Goal: Communication & Community: Answer question/provide support

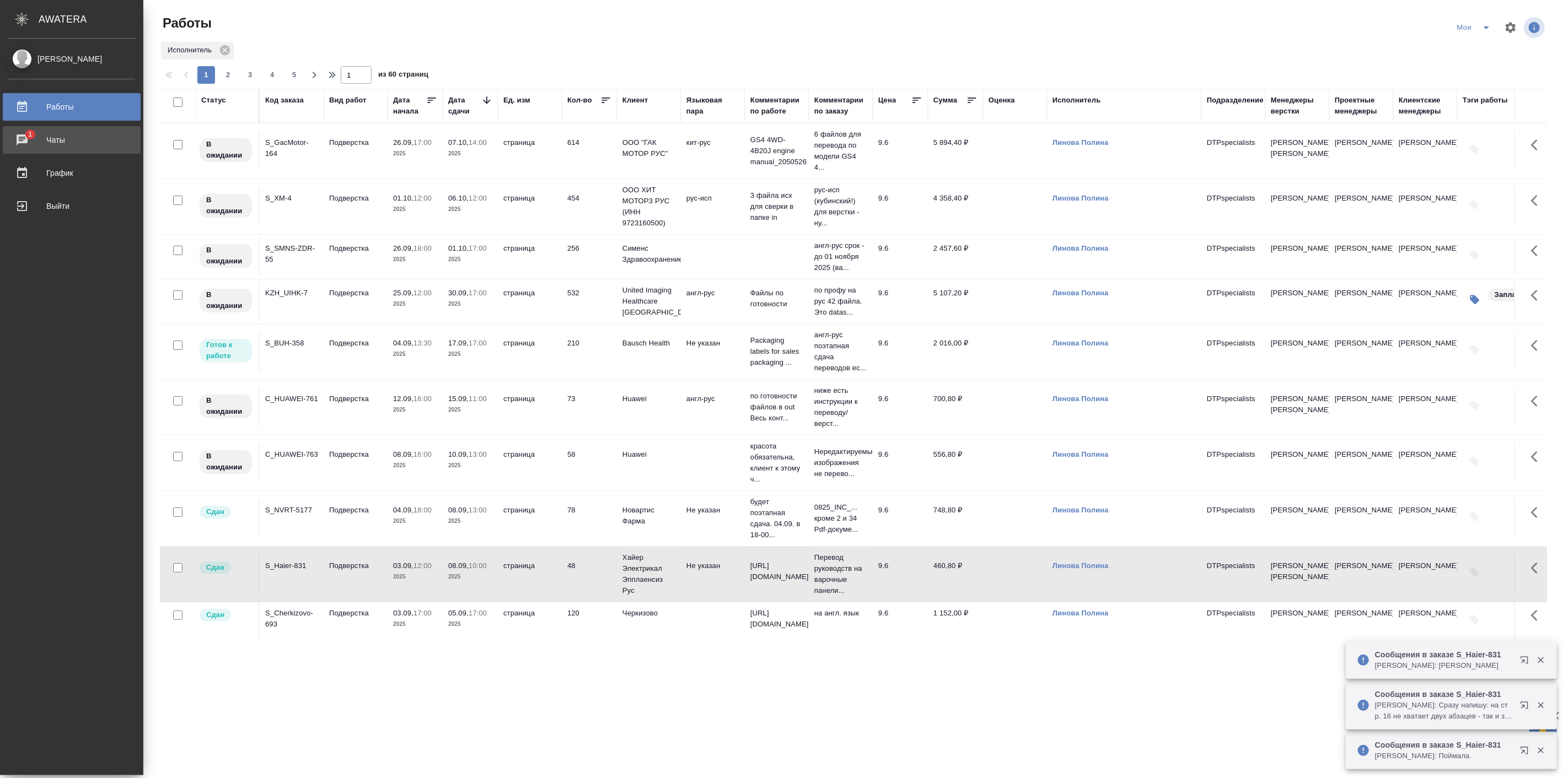
drag, startPoint x: 0, startPoint y: 0, endPoint x: 31, endPoint y: 141, distance: 144.4
click at [31, 141] on div "Чаты" at bounding box center [72, 140] width 127 height 17
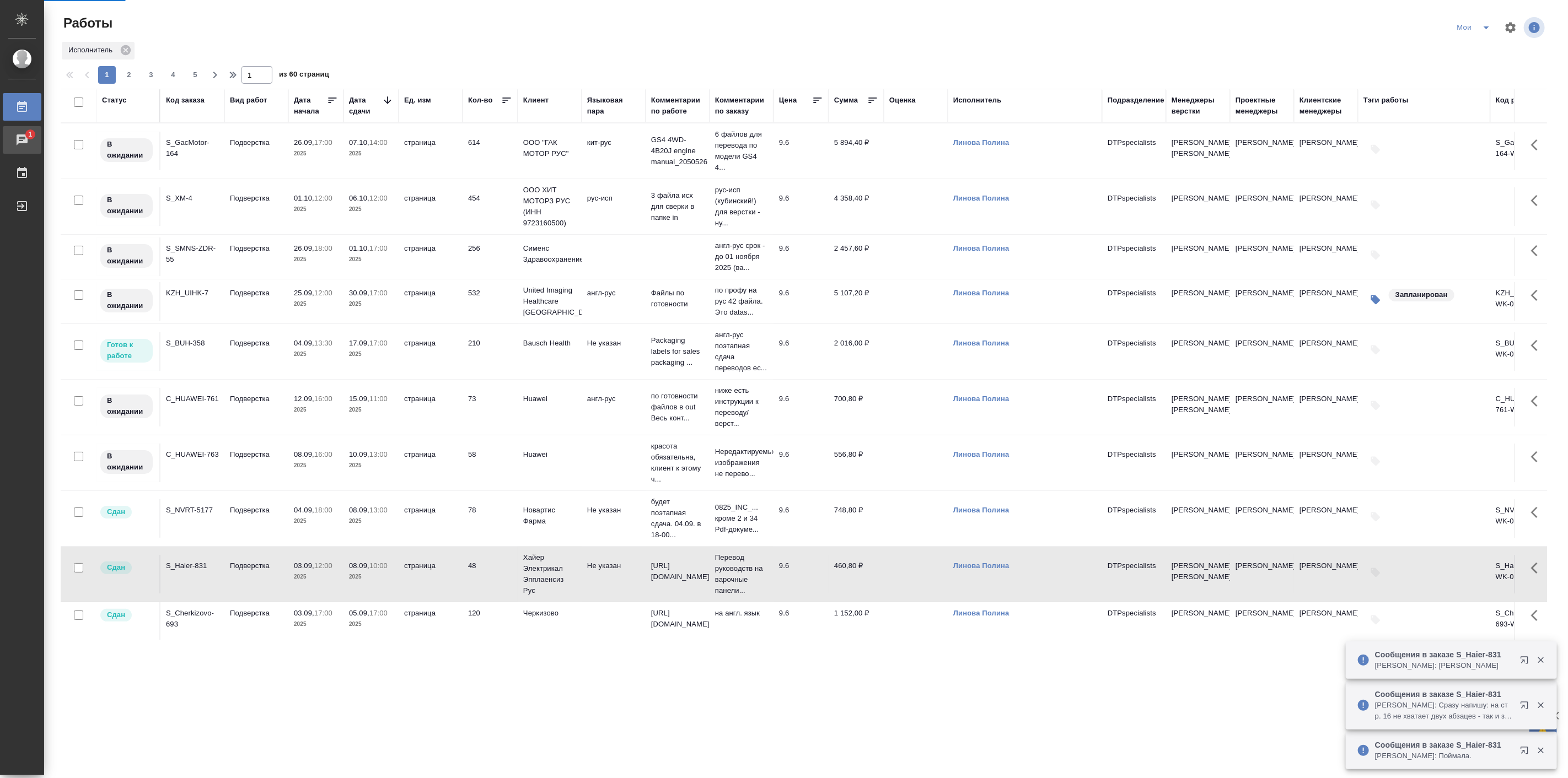
scroll to position [204, 0]
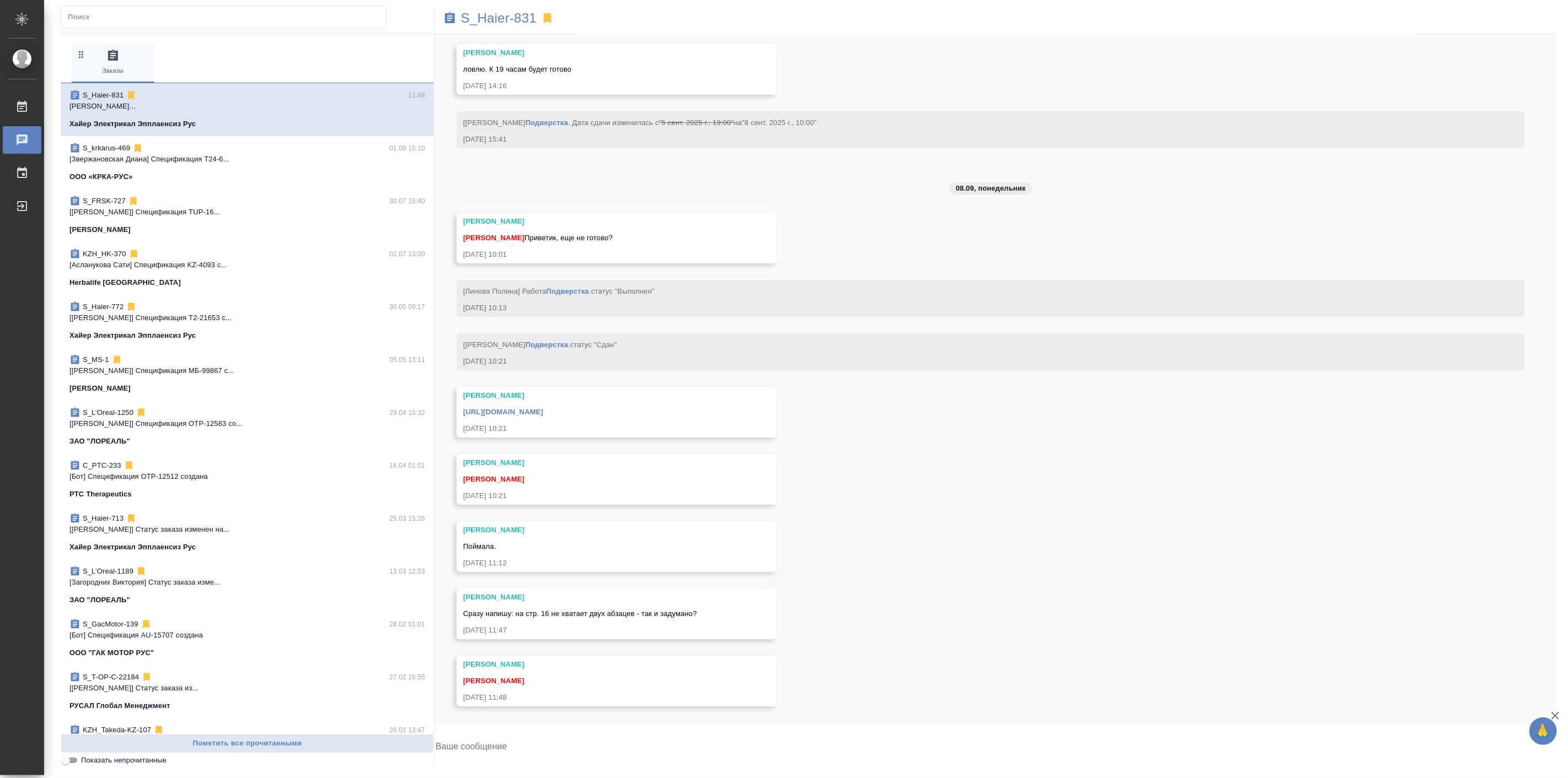
scroll to position [10358, 0]
click at [531, 550] on button "Ответить на сообщение" at bounding box center [523, 548] width 121 height 22
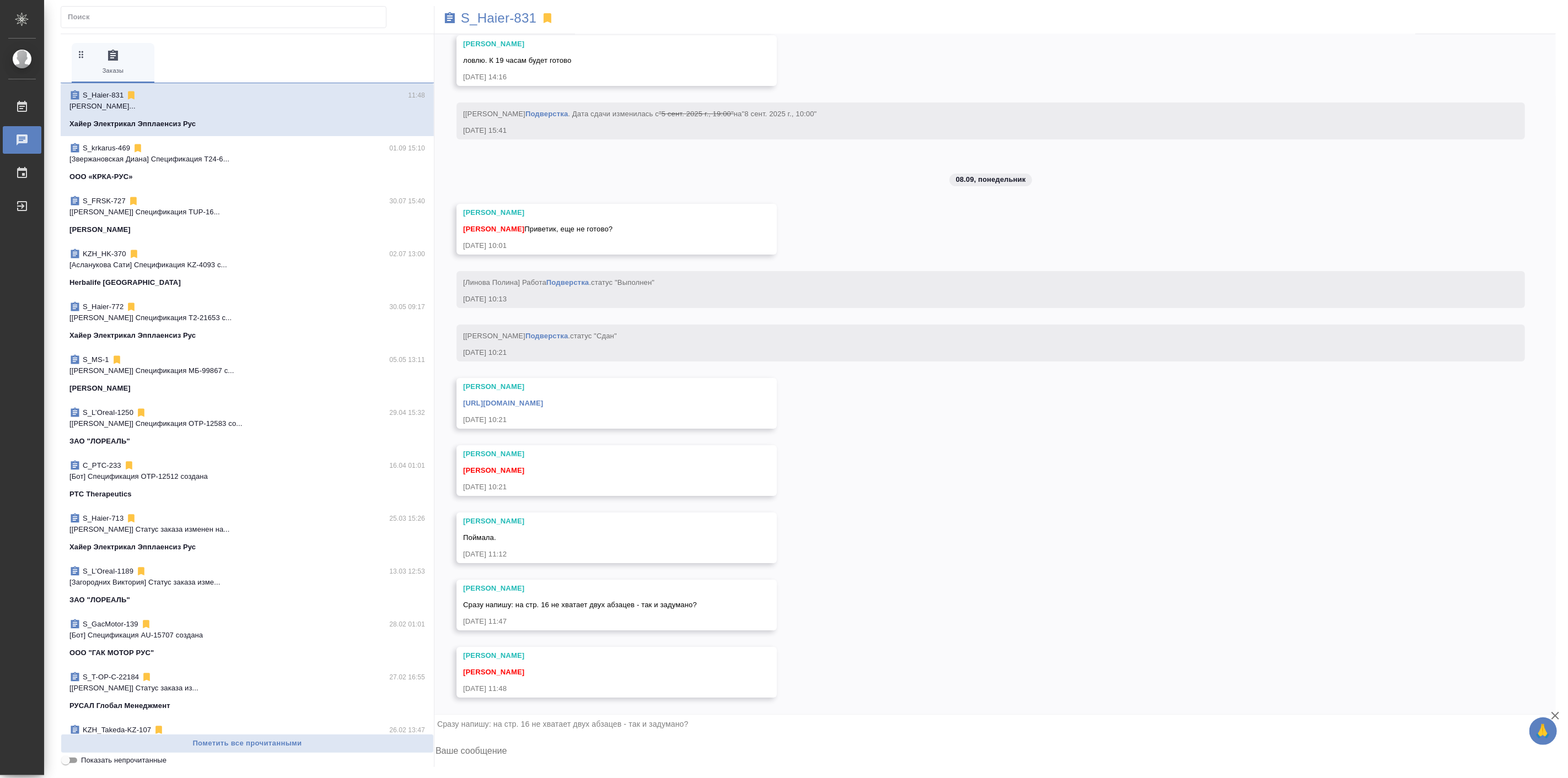
click at [560, 753] on textarea at bounding box center [995, 752] width 1122 height 38
type textarea "Привет! 16 по оригиналу или 16 в нашем?"
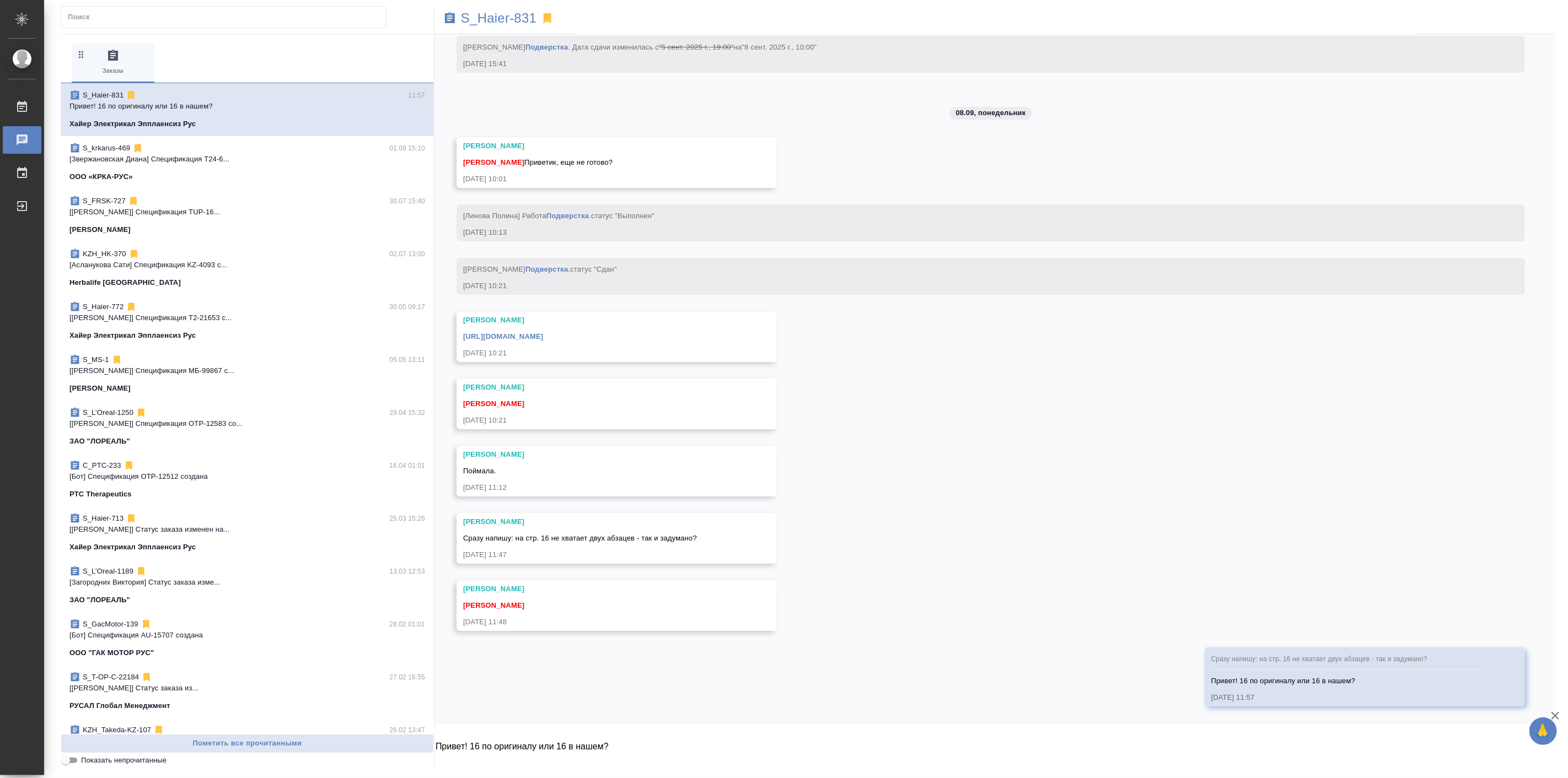
scroll to position [10434, 0]
click at [1085, 533] on div "01.09, понедельник [Никифорова Валерия] Клиент оставил комментарий: ">https://d…" at bounding box center [995, 379] width 1122 height 689
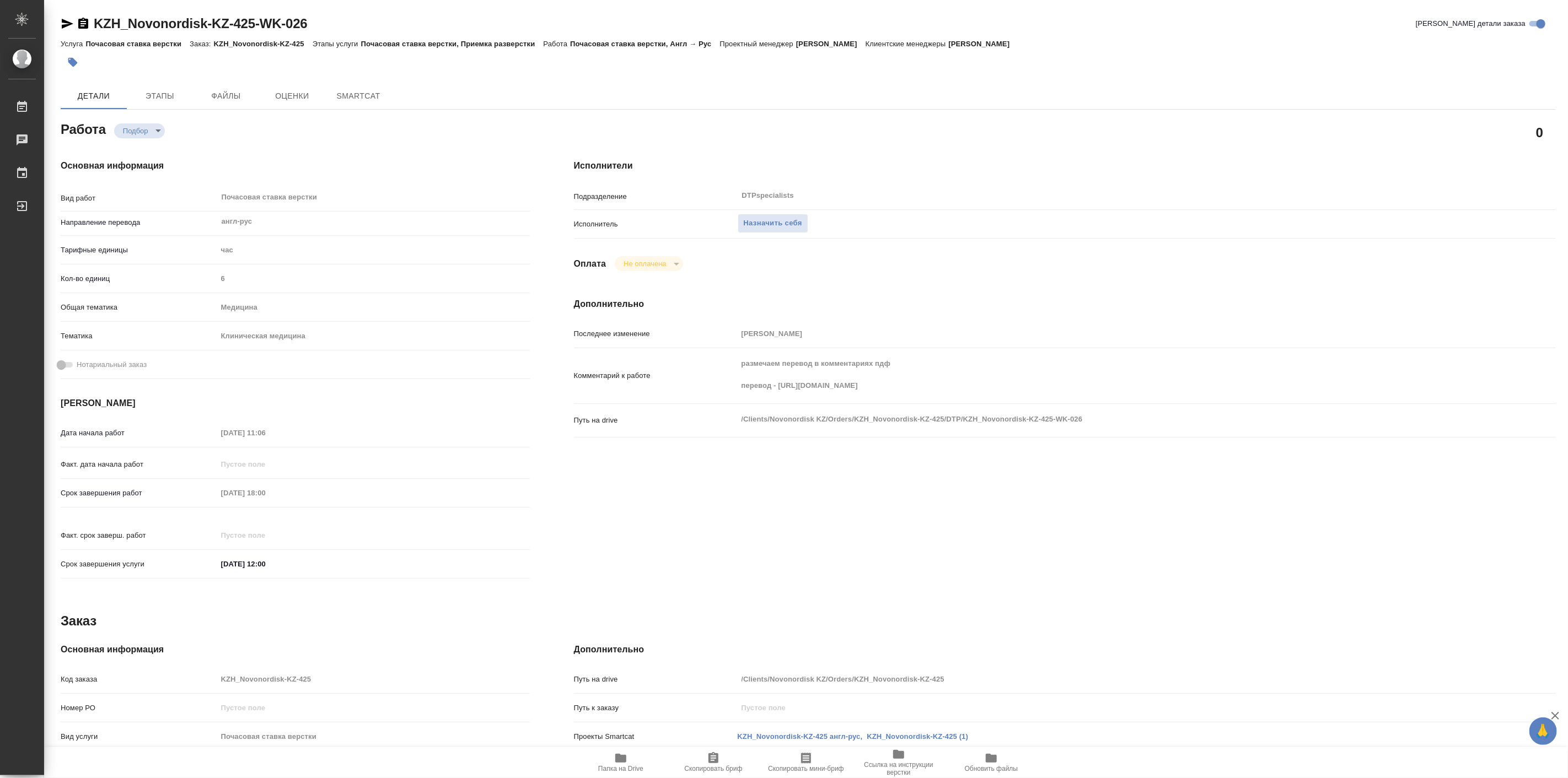
type textarea "x"
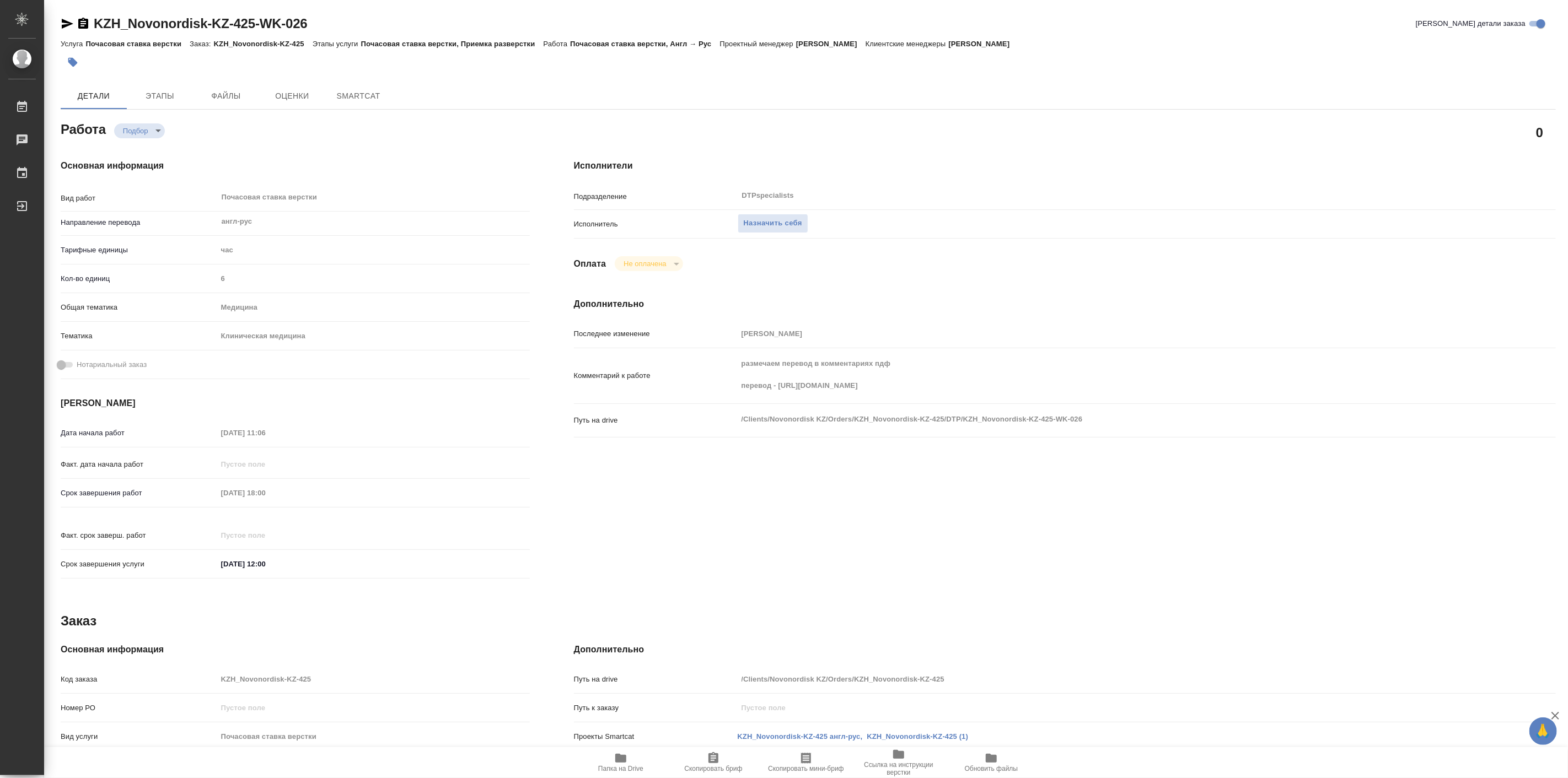
type textarea "x"
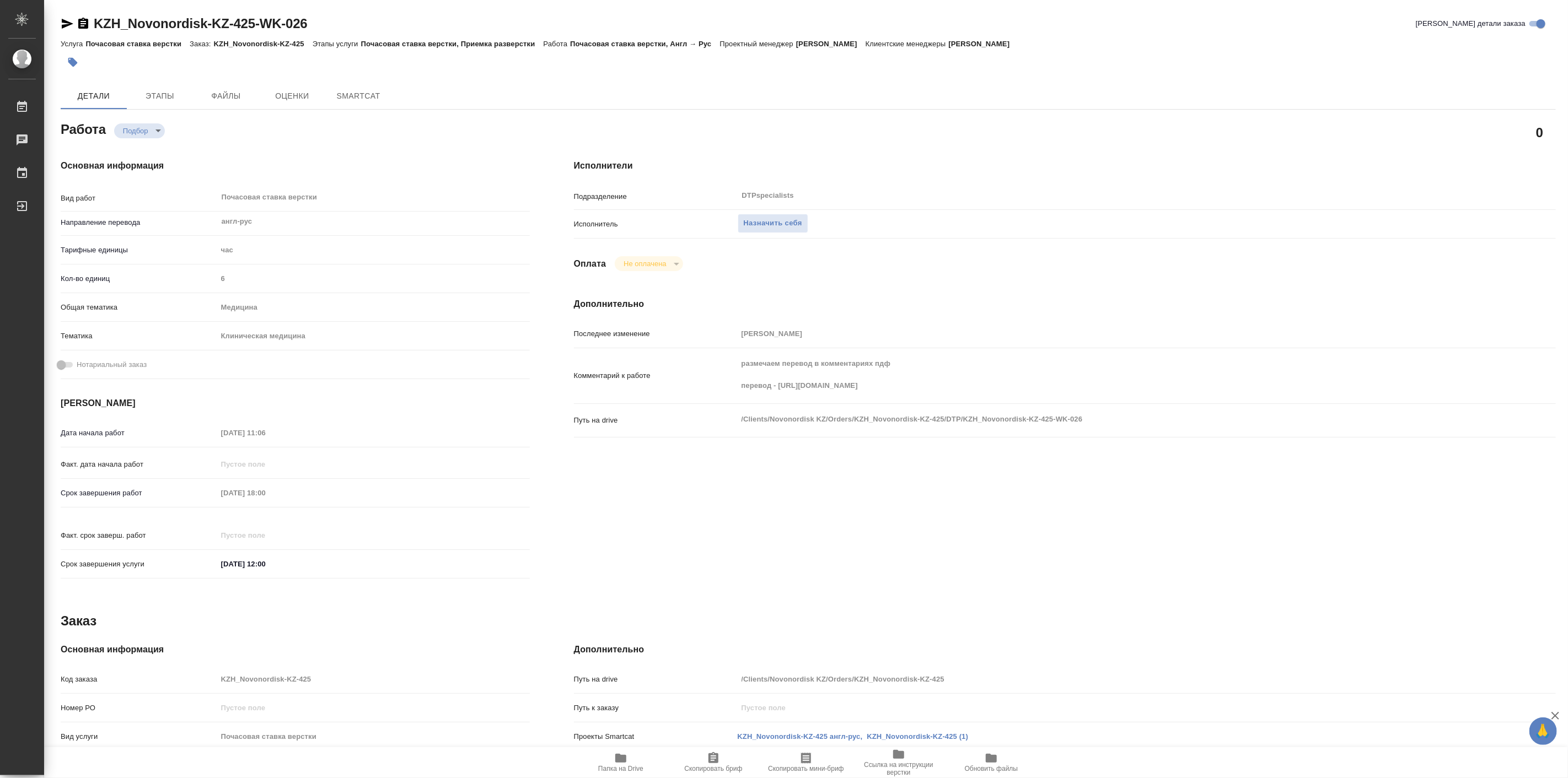
type textarea "x"
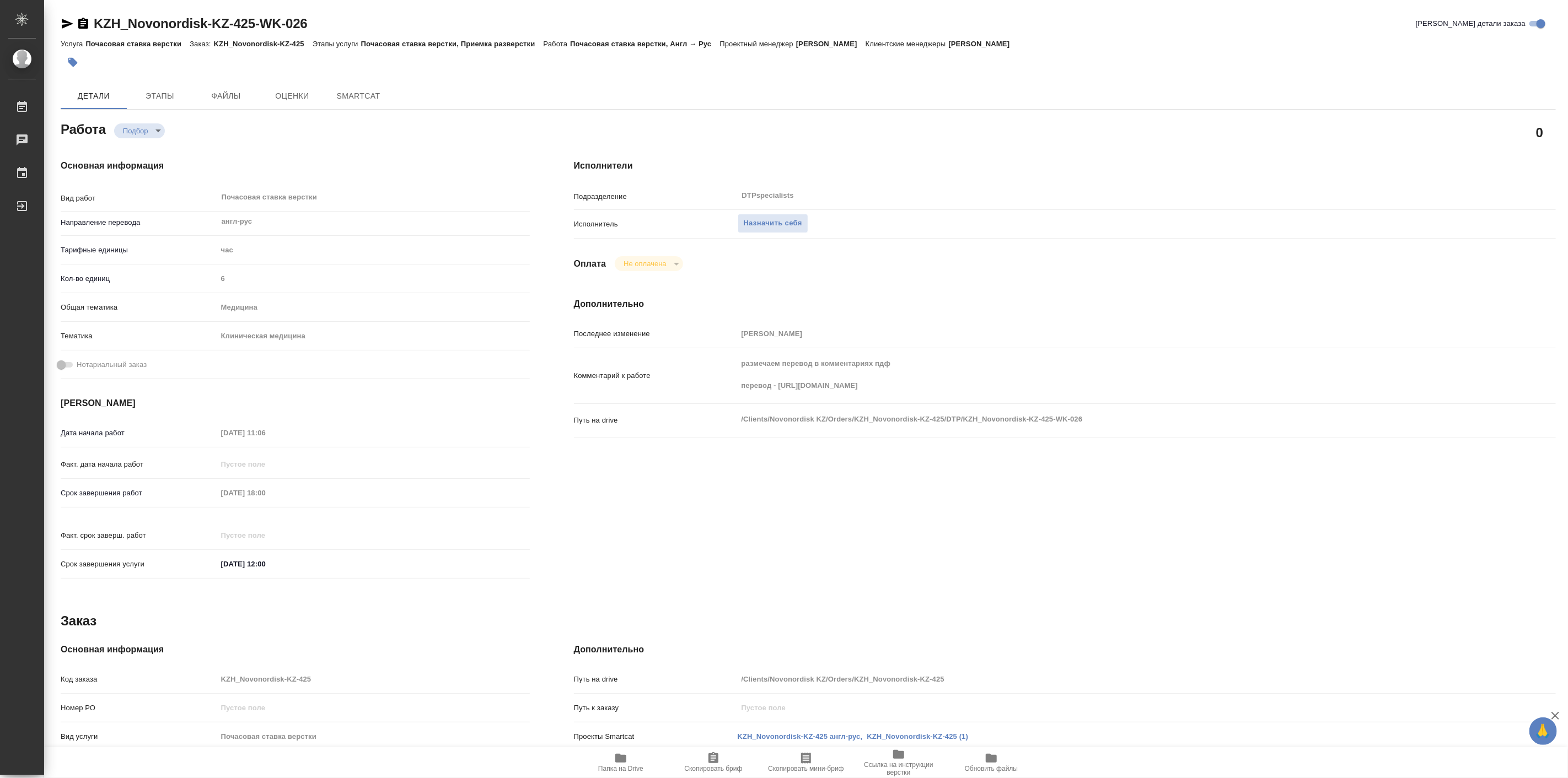
type textarea "x"
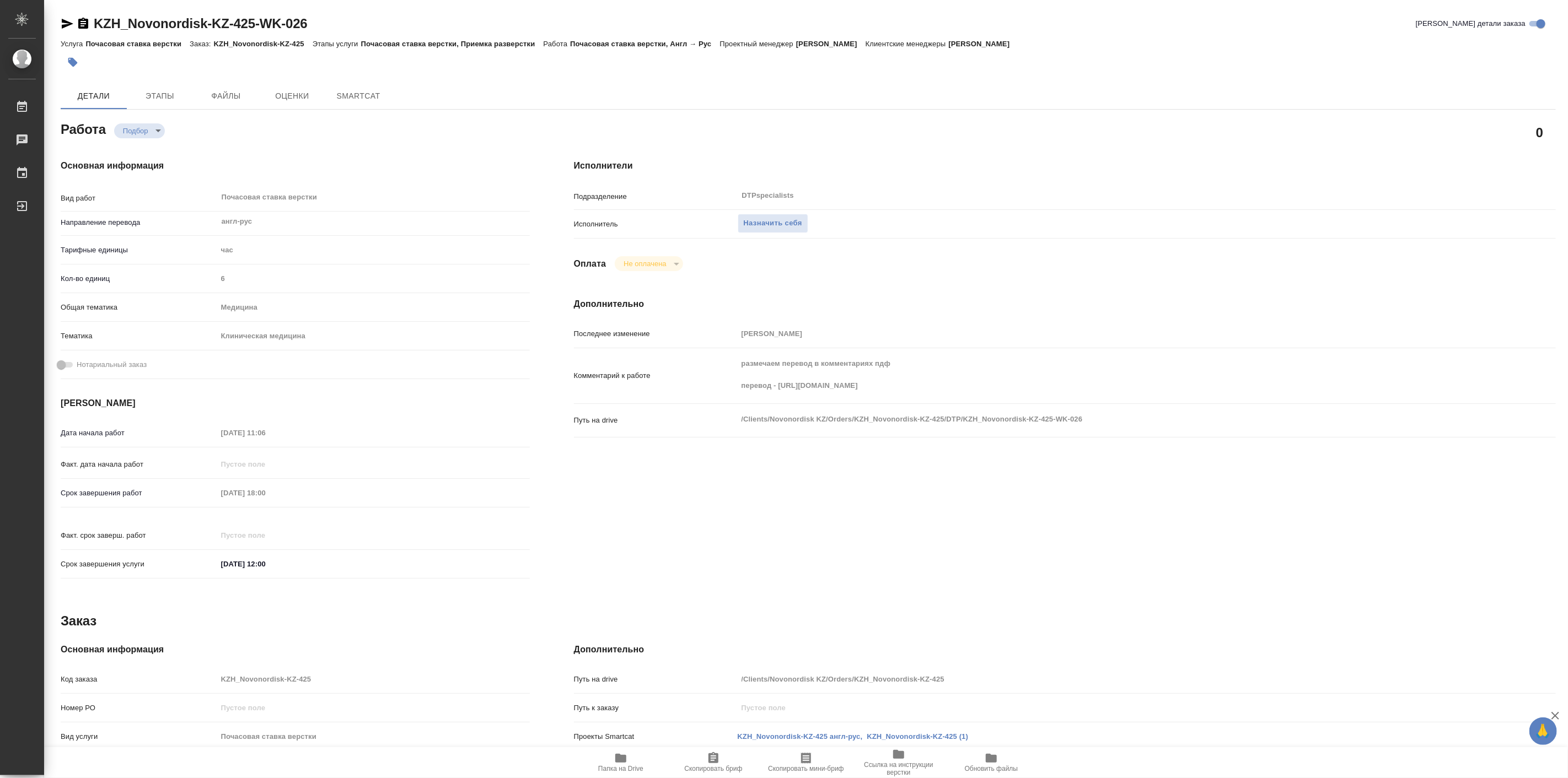
type textarea "x"
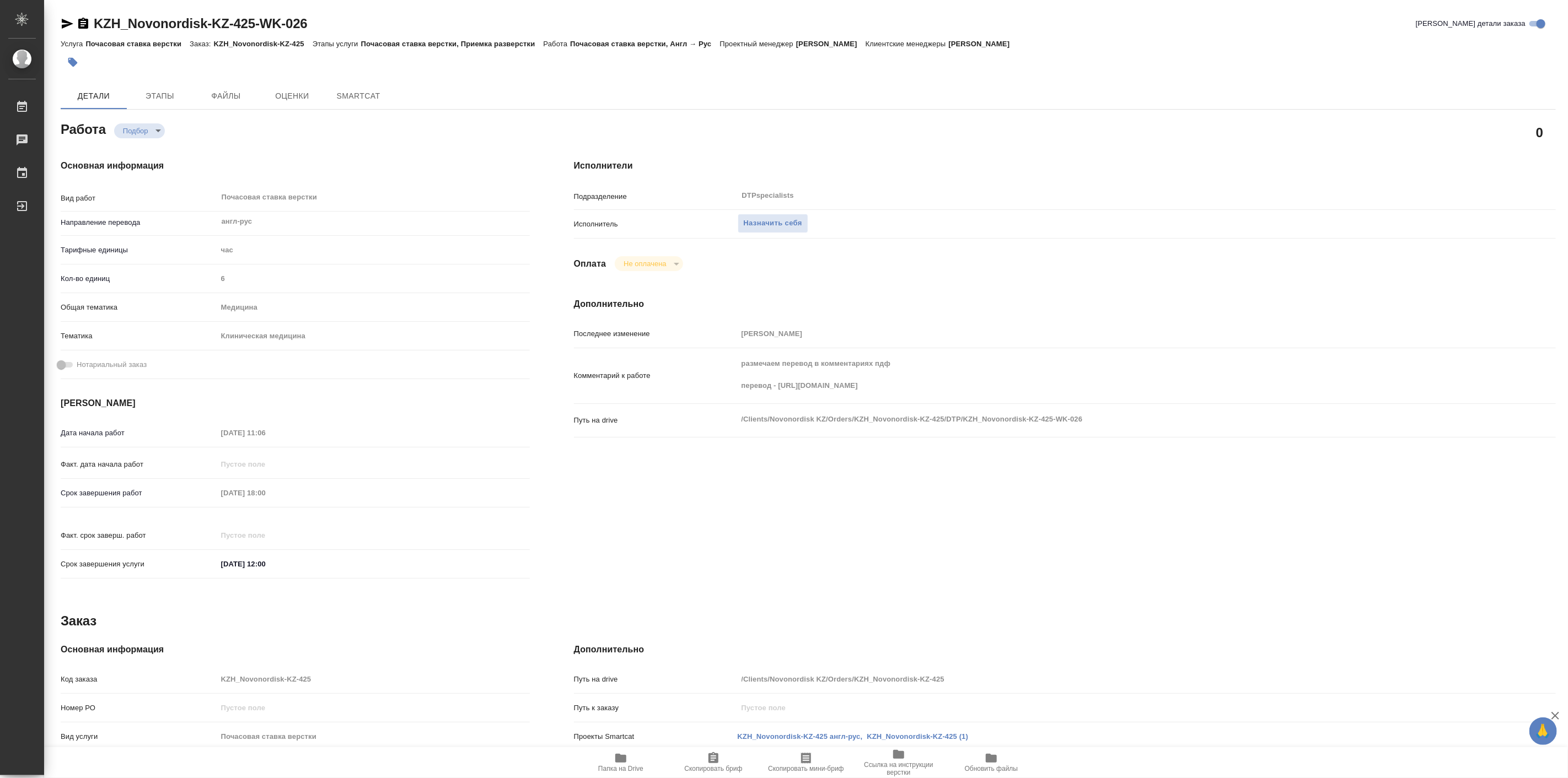
type textarea "x"
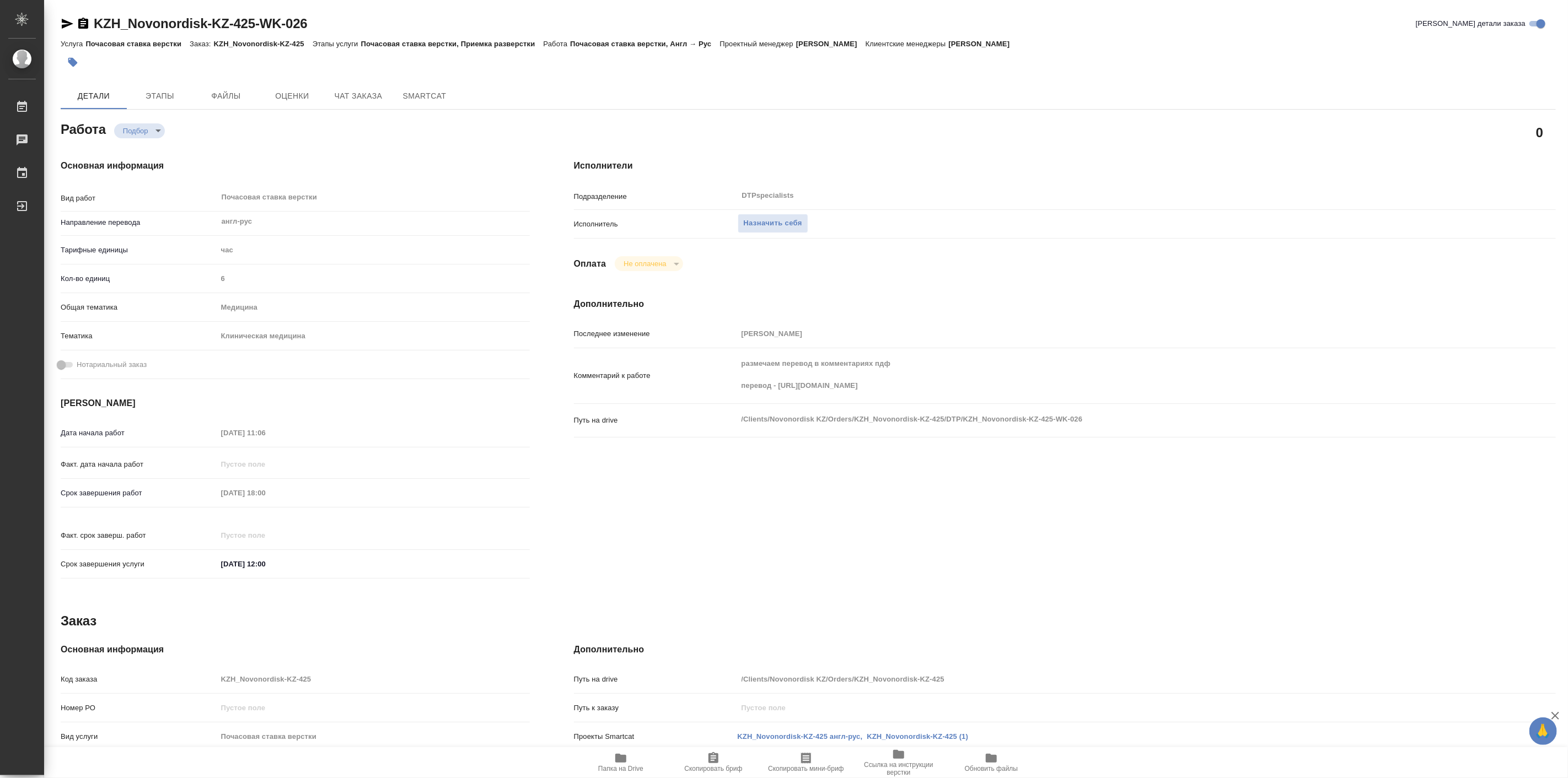
type textarea "x"
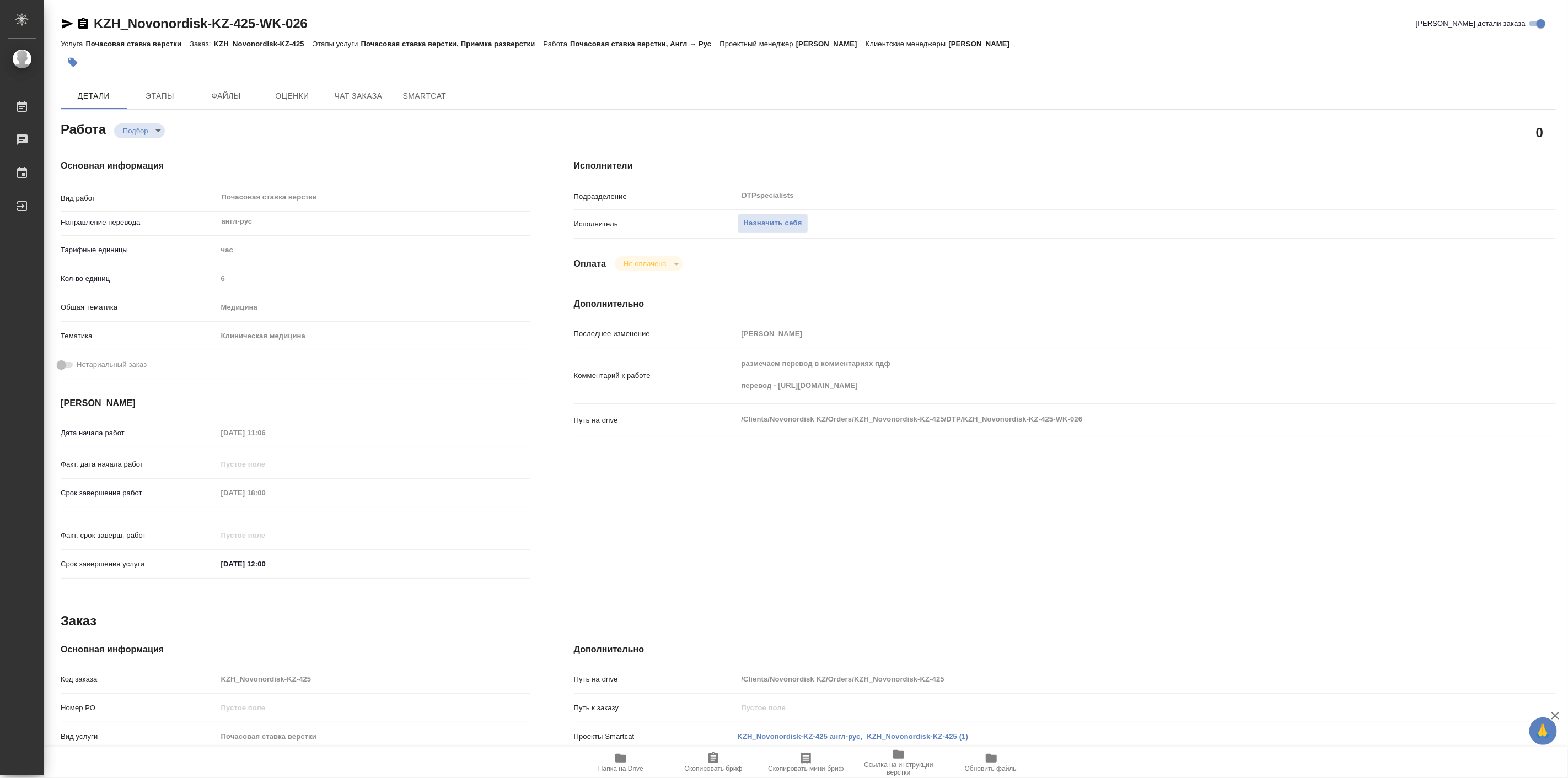
type textarea "x"
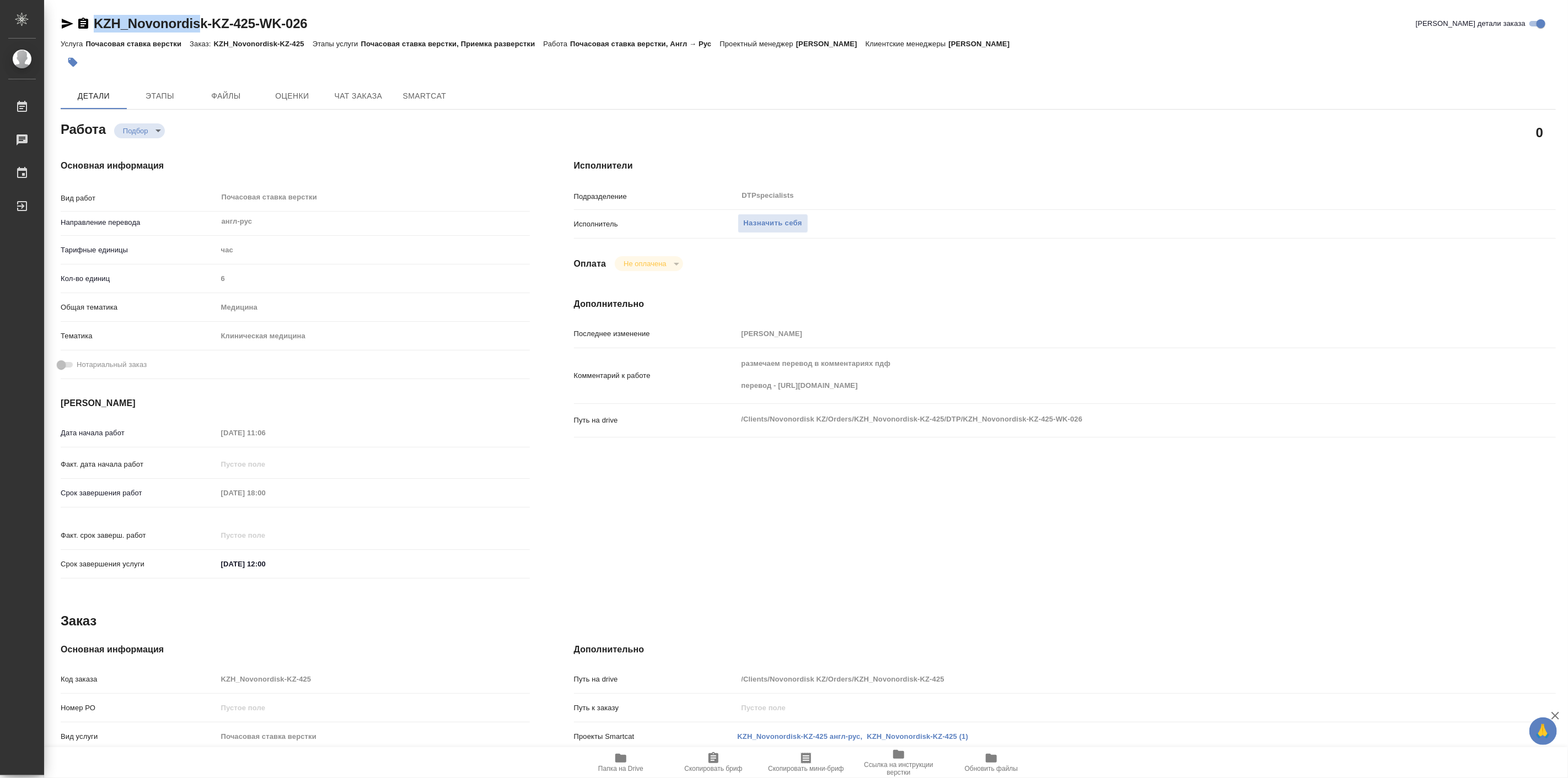
type textarea "x"
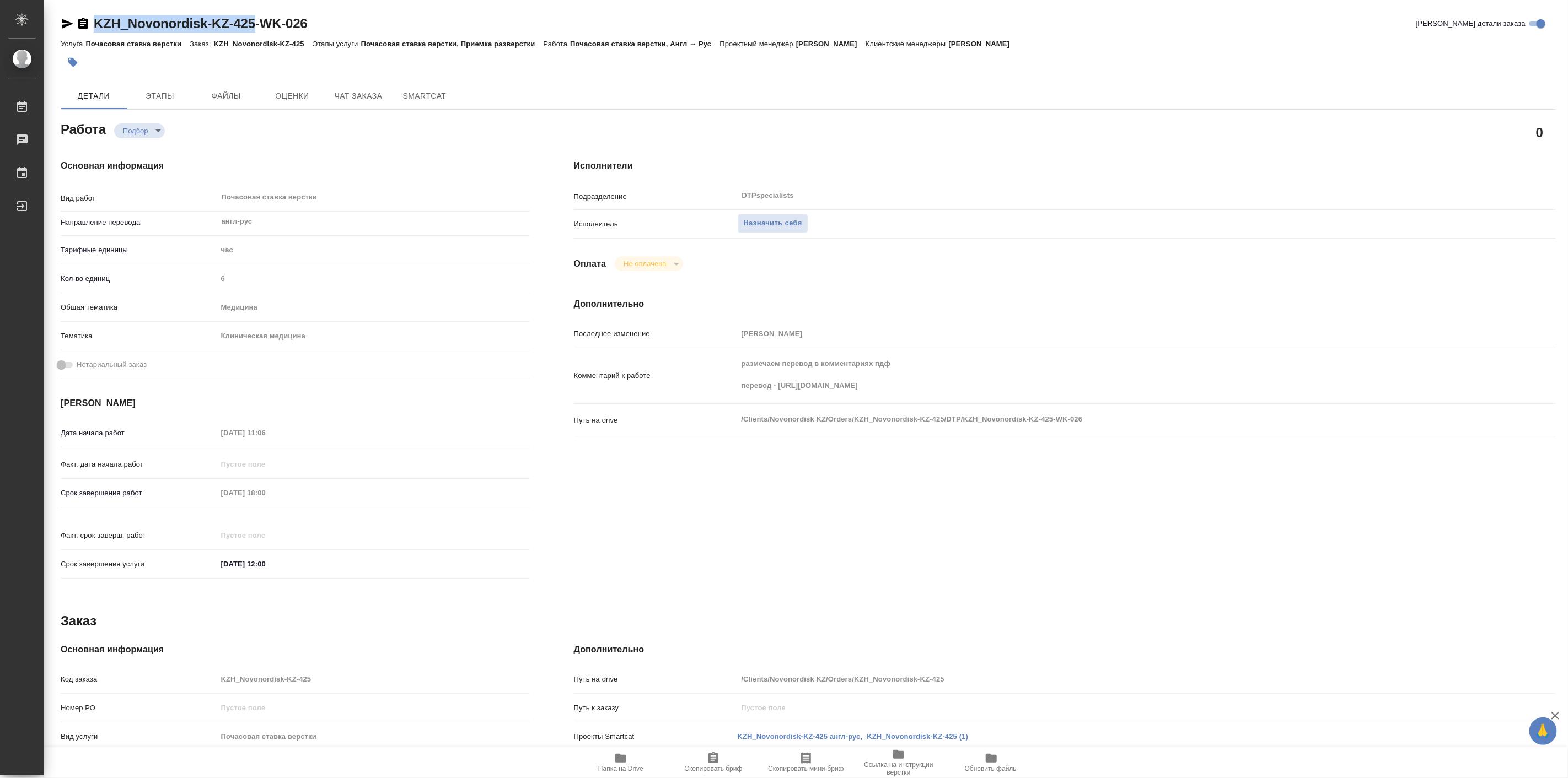
drag, startPoint x: 92, startPoint y: 8, endPoint x: 256, endPoint y: 24, distance: 164.8
click at [256, 24] on div "KZH_Novonordisk-KZ-425-WK-026 Кратко детали заказа Услуга Почасовая ставка верс…" at bounding box center [808, 469] width 1508 height 938
copy link "KZH_Novonordisk-KZ-425"
click at [622, 771] on span "Папка на Drive" at bounding box center [621, 769] width 45 height 8
type textarea "x"
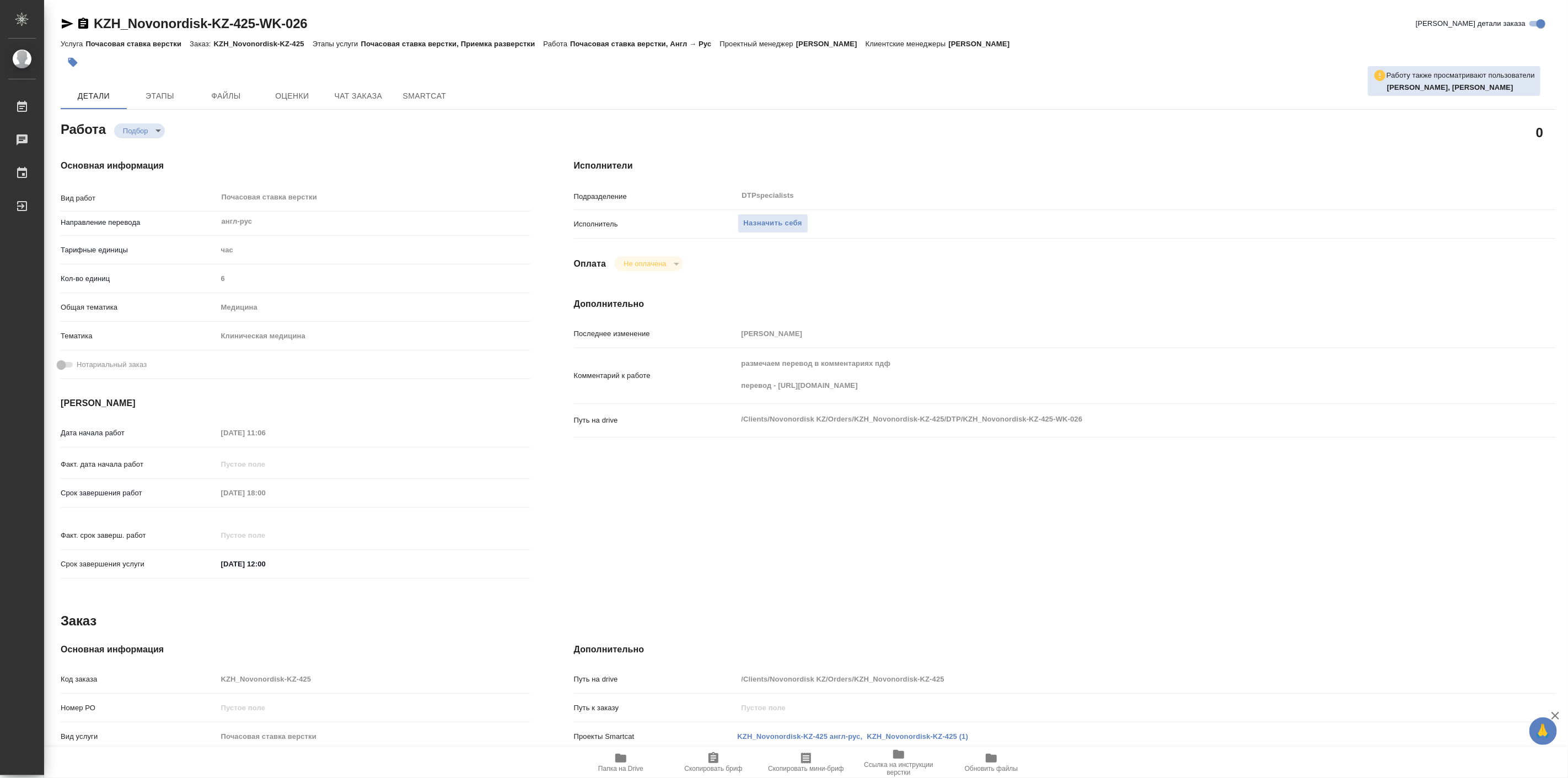
type textarea "x"
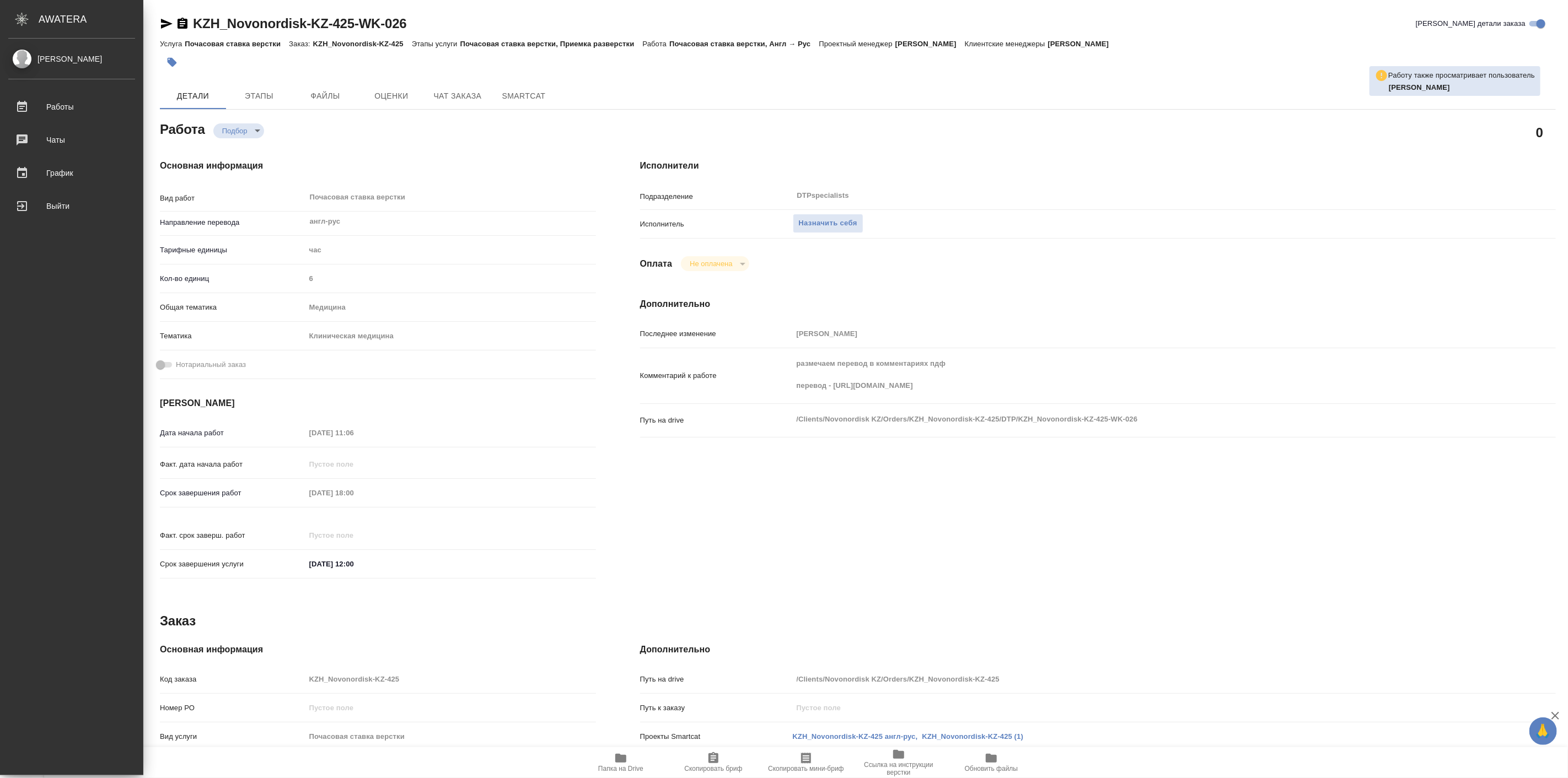
type textarea "x"
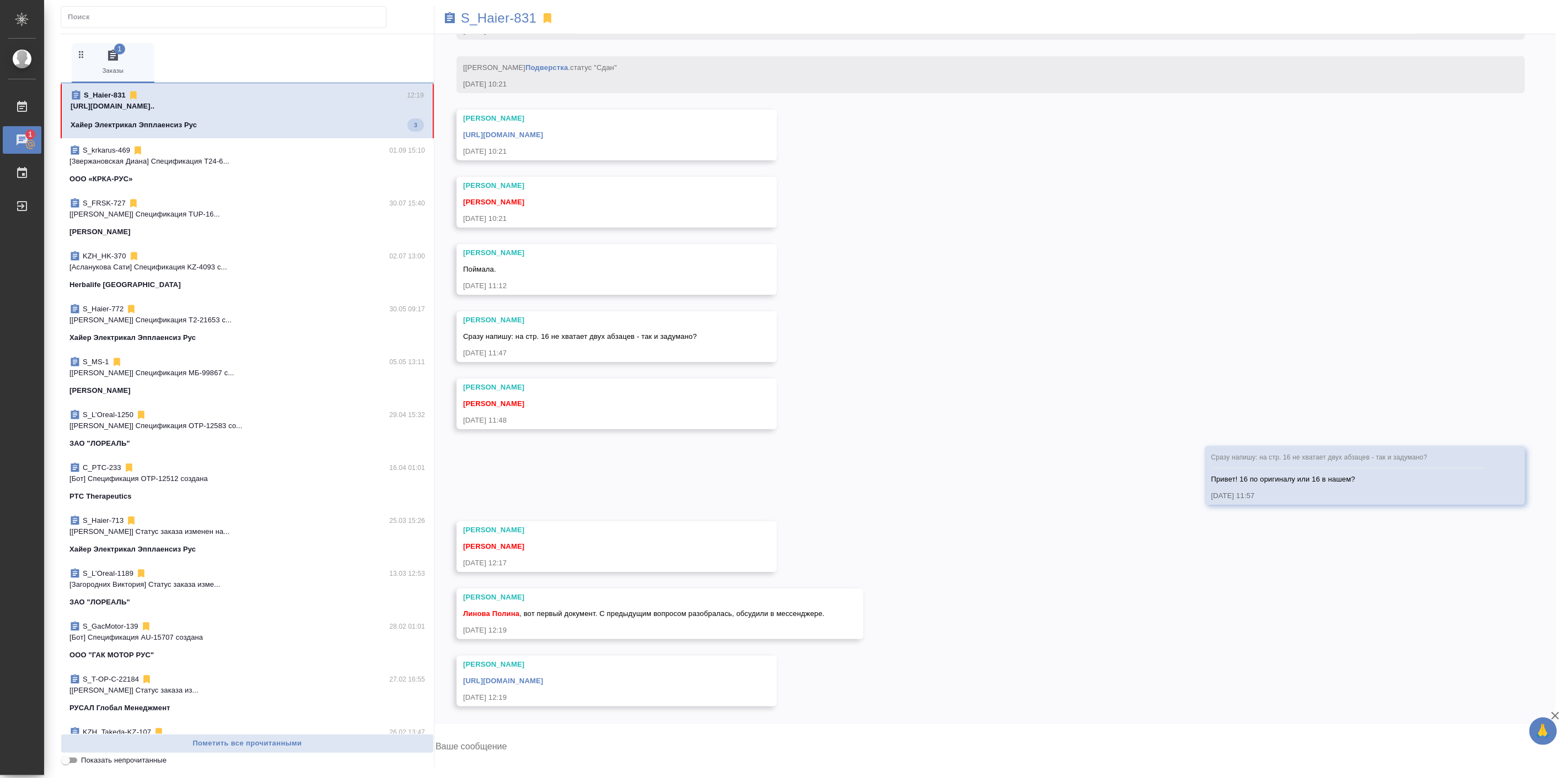
scroll to position [10658, 0]
click at [511, 528] on button "Ответить на сообщение" at bounding box center [523, 526] width 121 height 22
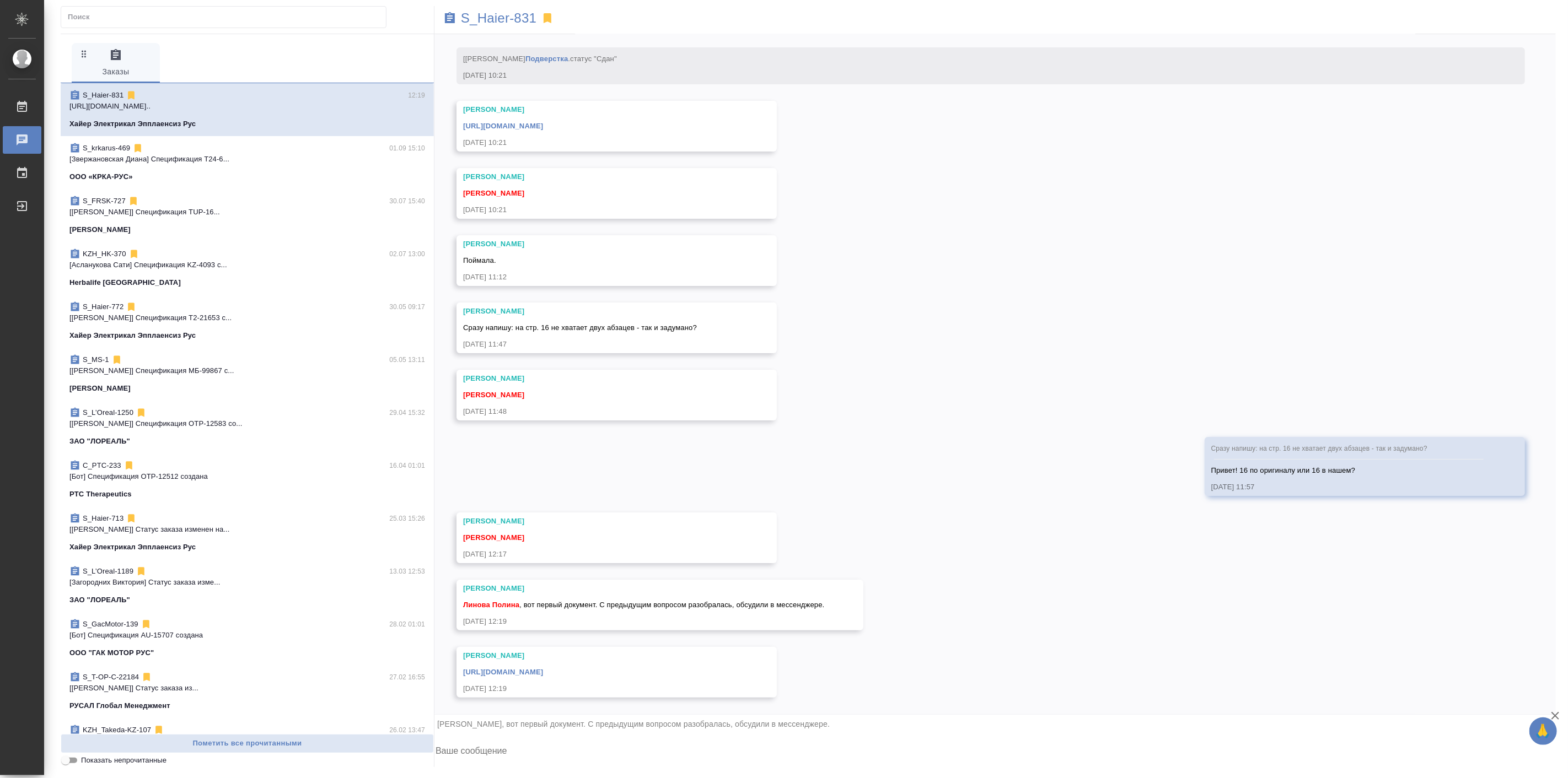
click at [564, 764] on textarea at bounding box center [995, 752] width 1122 height 38
type textarea "Спасибо, принято!"
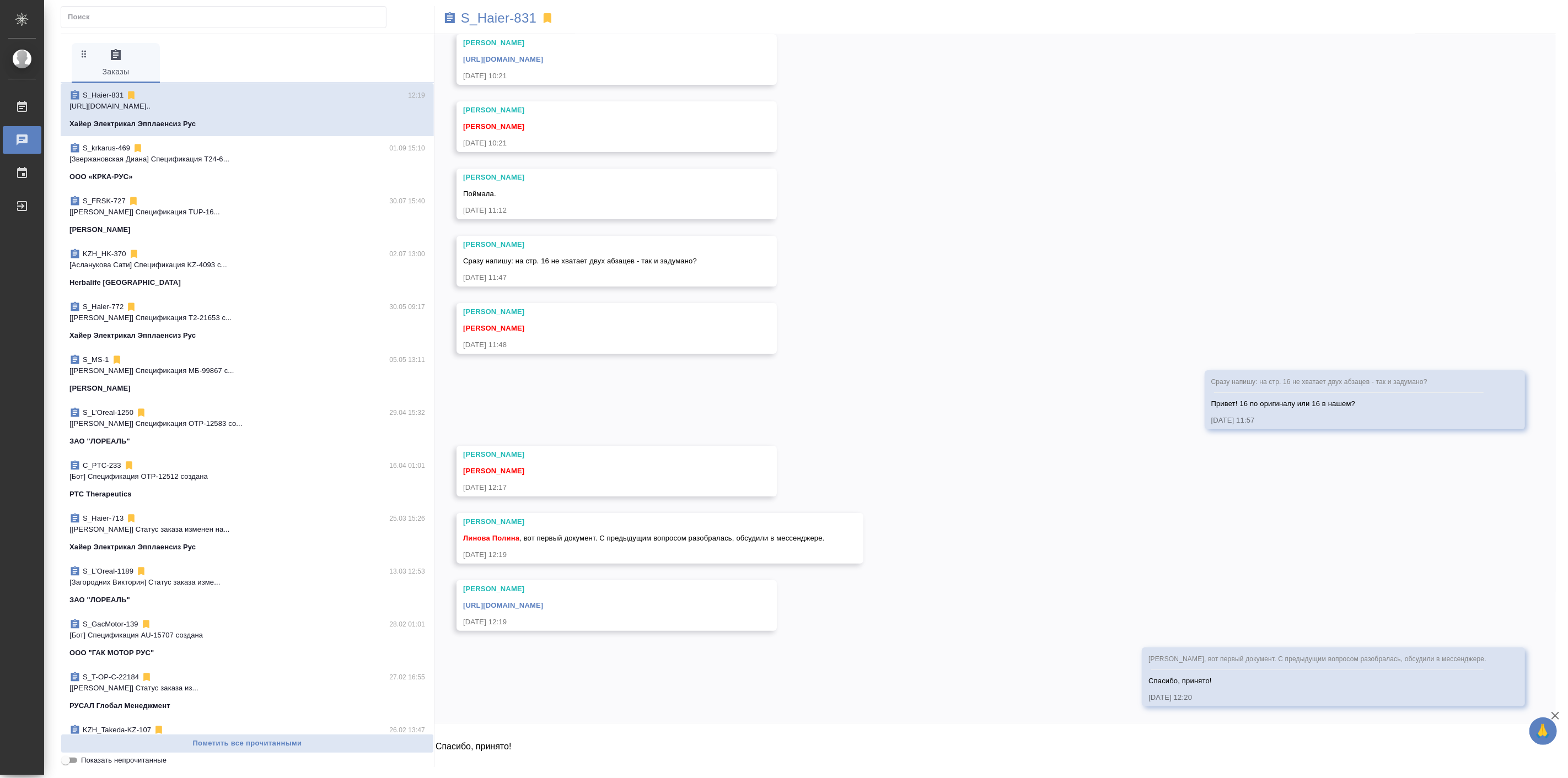
scroll to position [10734, 0]
click at [738, 600] on div "https://drive.awatera.com/apps/files/files/10266420?dir=/Shares/%D0%A5%D0%B0%D0…" at bounding box center [601, 604] width 275 height 14
click at [543, 601] on link "https://drive.awatera.com/apps/files/files/10266420?dir=/Shares/%D0%A5%D0%B0%D0…" at bounding box center [503, 605] width 80 height 8
